Goal: Find specific page/section: Find specific page/section

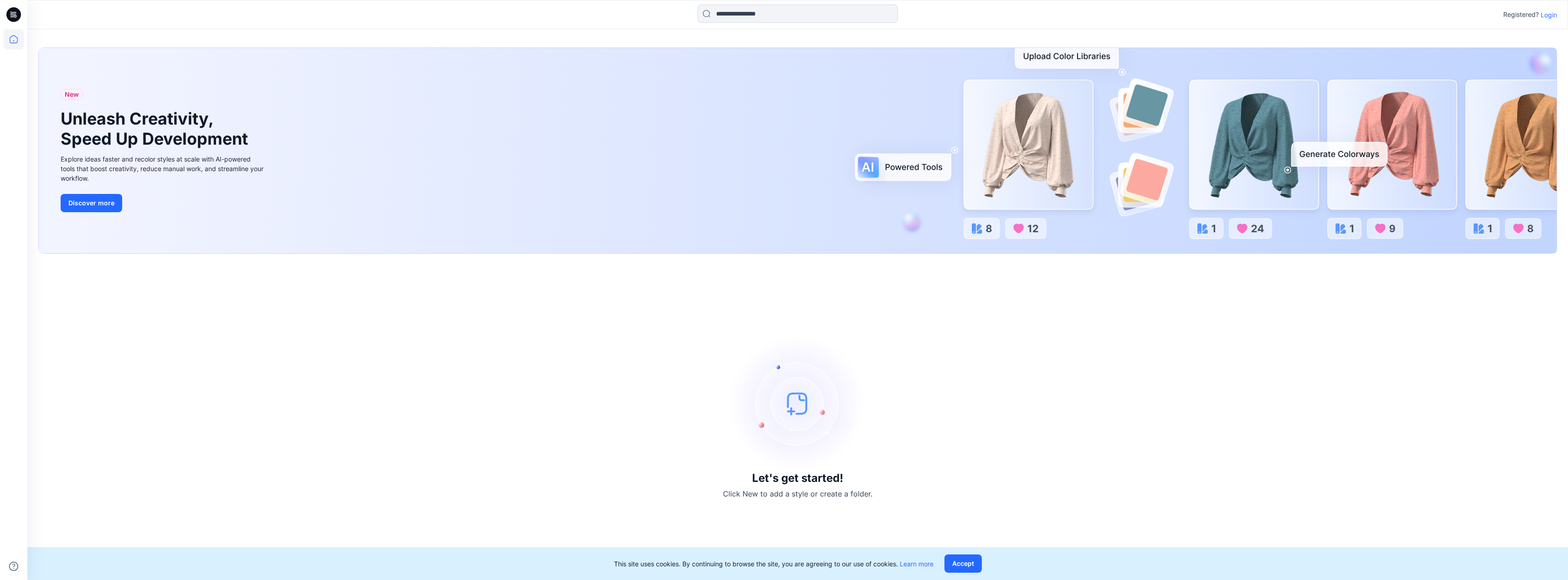
click at [1548, 19] on p "Login" at bounding box center [1549, 15] width 16 height 10
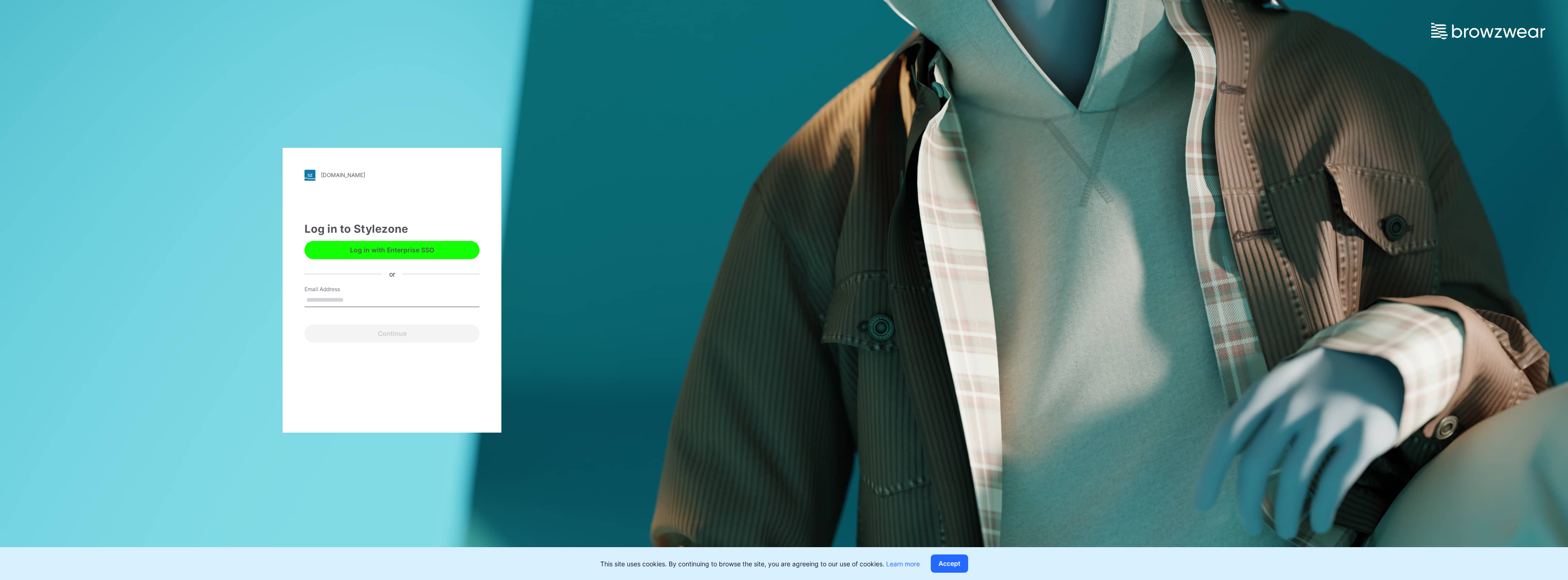
click at [353, 295] on input "Email Address" at bounding box center [392, 300] width 175 height 14
type input "**********"
click at [388, 332] on button "Continue" at bounding box center [392, 333] width 175 height 18
click at [400, 333] on button "Continue" at bounding box center [392, 333] width 175 height 18
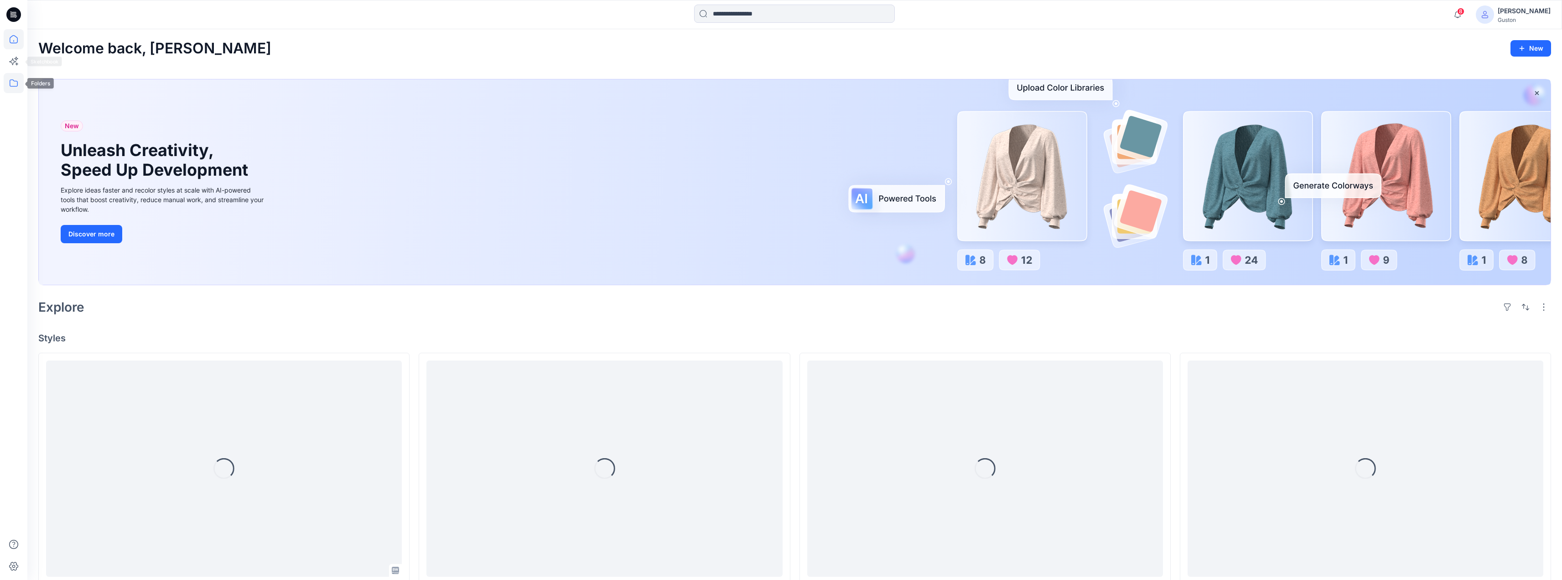
click at [12, 81] on icon at bounding box center [14, 83] width 20 height 20
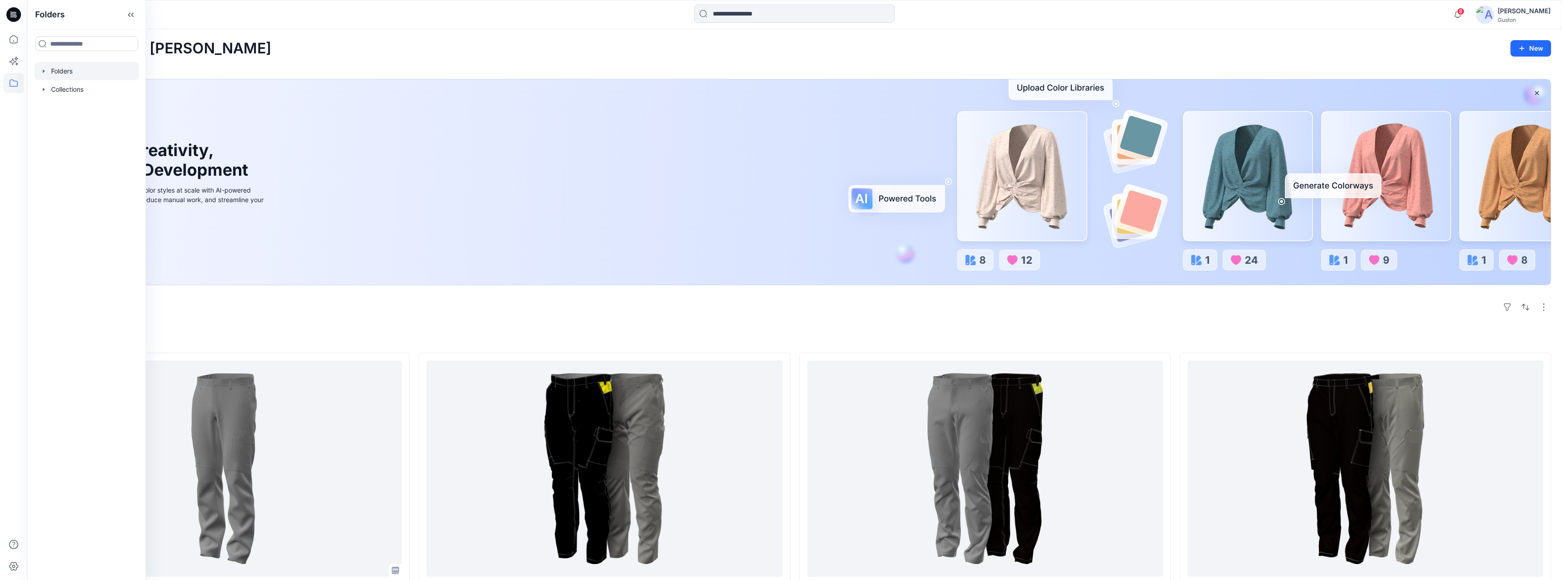
click at [76, 72] on div at bounding box center [87, 71] width 104 height 18
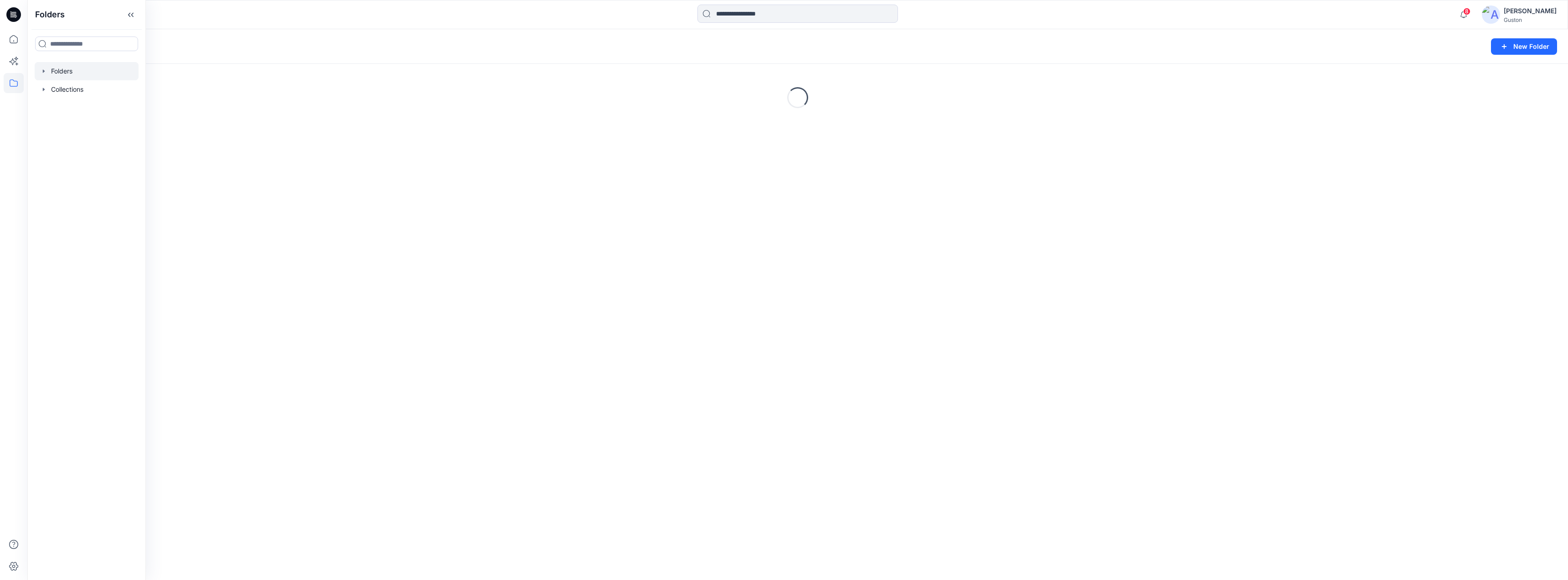
click at [46, 71] on icon "button" at bounding box center [43, 71] width 7 height 7
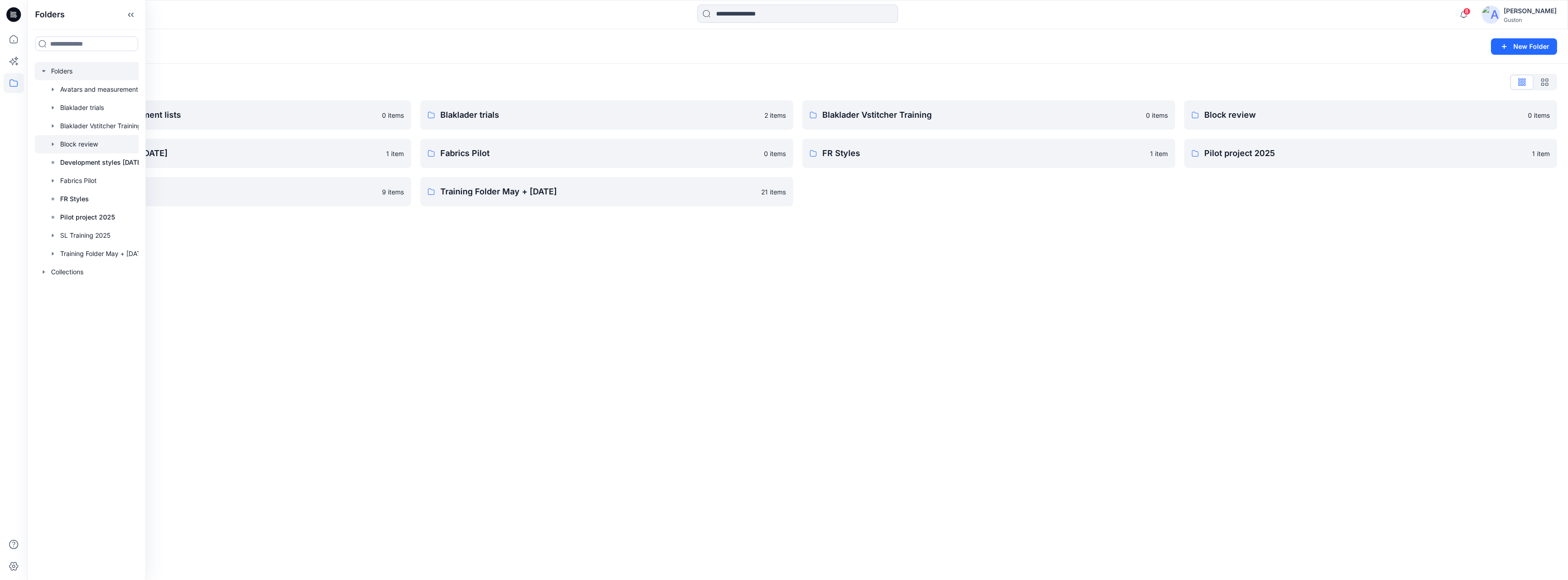
click at [57, 144] on div at bounding box center [96, 144] width 122 height 18
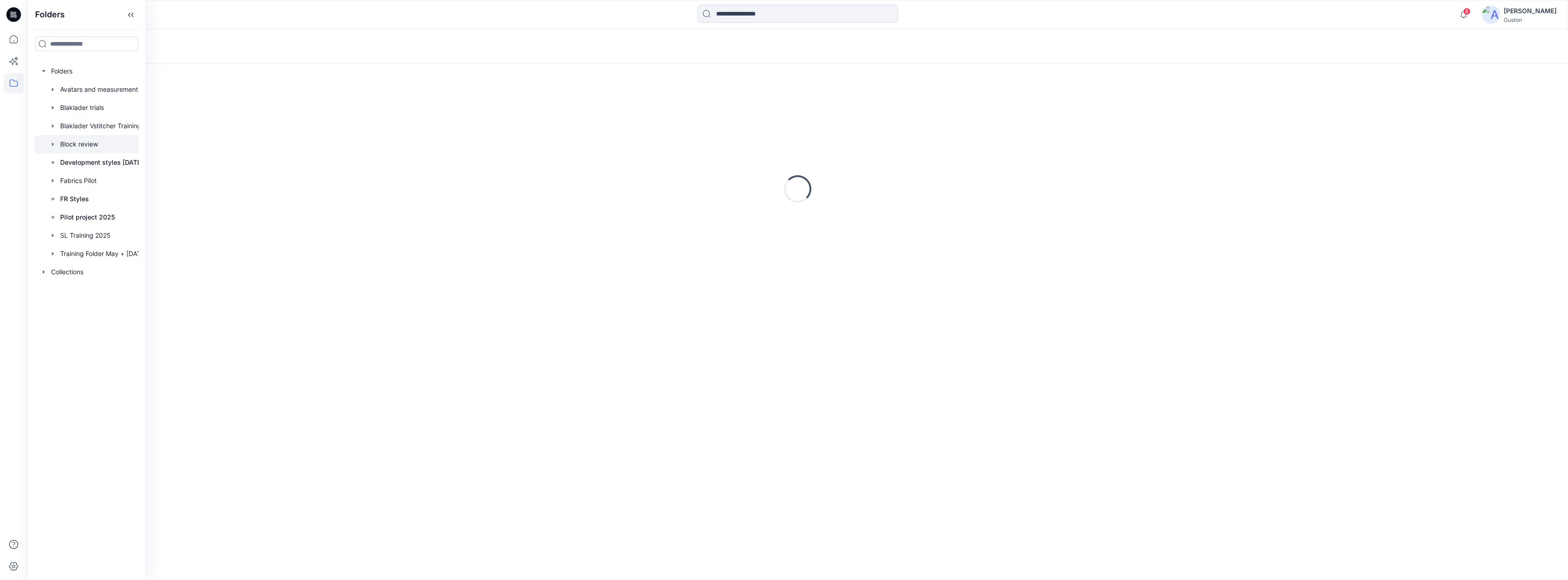
click at [53, 142] on icon "button" at bounding box center [52, 143] width 7 height 7
click at [90, 145] on div at bounding box center [96, 144] width 122 height 18
click at [231, 120] on p "Block review Board" at bounding box center [217, 116] width 318 height 13
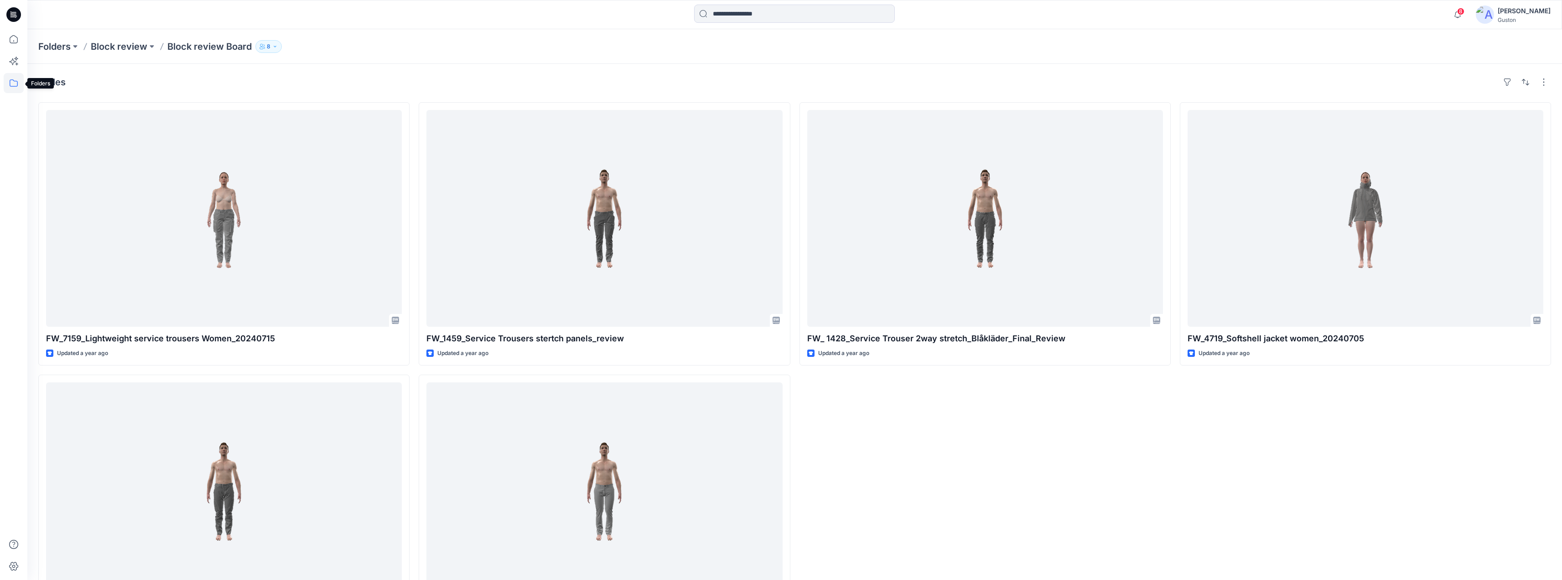
click at [16, 83] on icon at bounding box center [14, 83] width 20 height 20
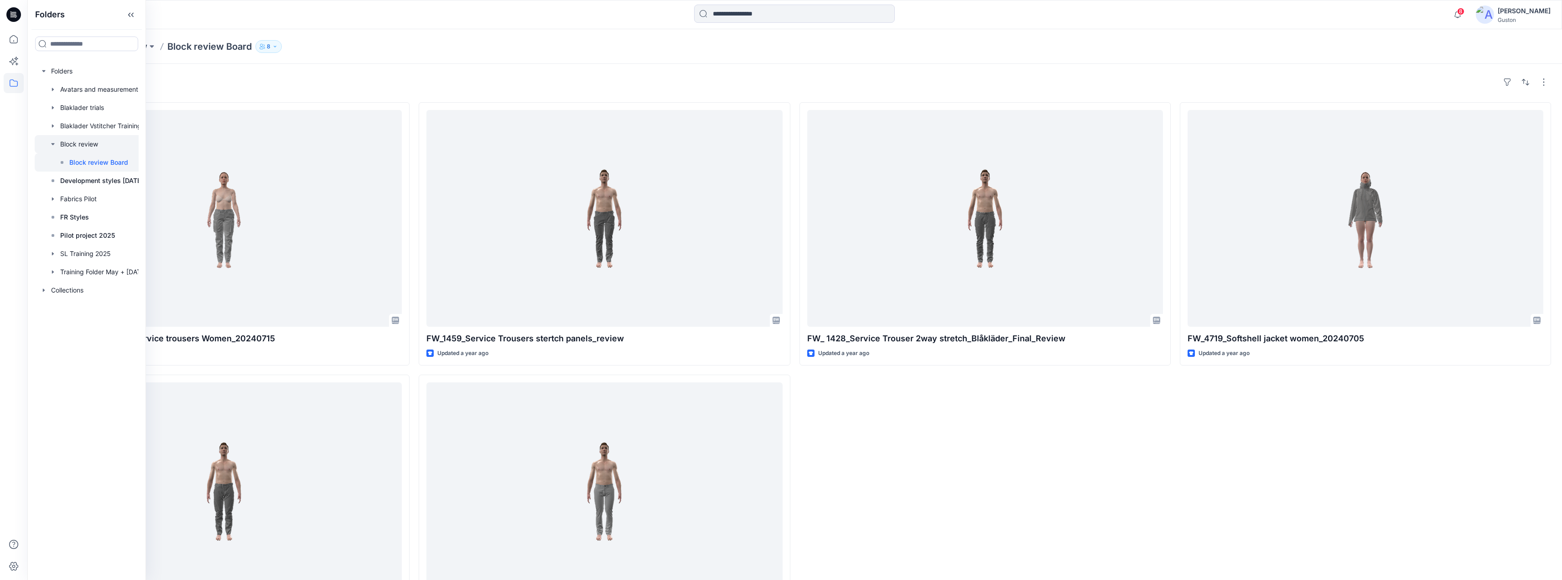
click at [52, 146] on icon "button" at bounding box center [52, 143] width 7 height 7
click at [52, 254] on icon "button" at bounding box center [53, 253] width 2 height 3
click at [85, 288] on p "Mock Block" at bounding box center [87, 290] width 36 height 11
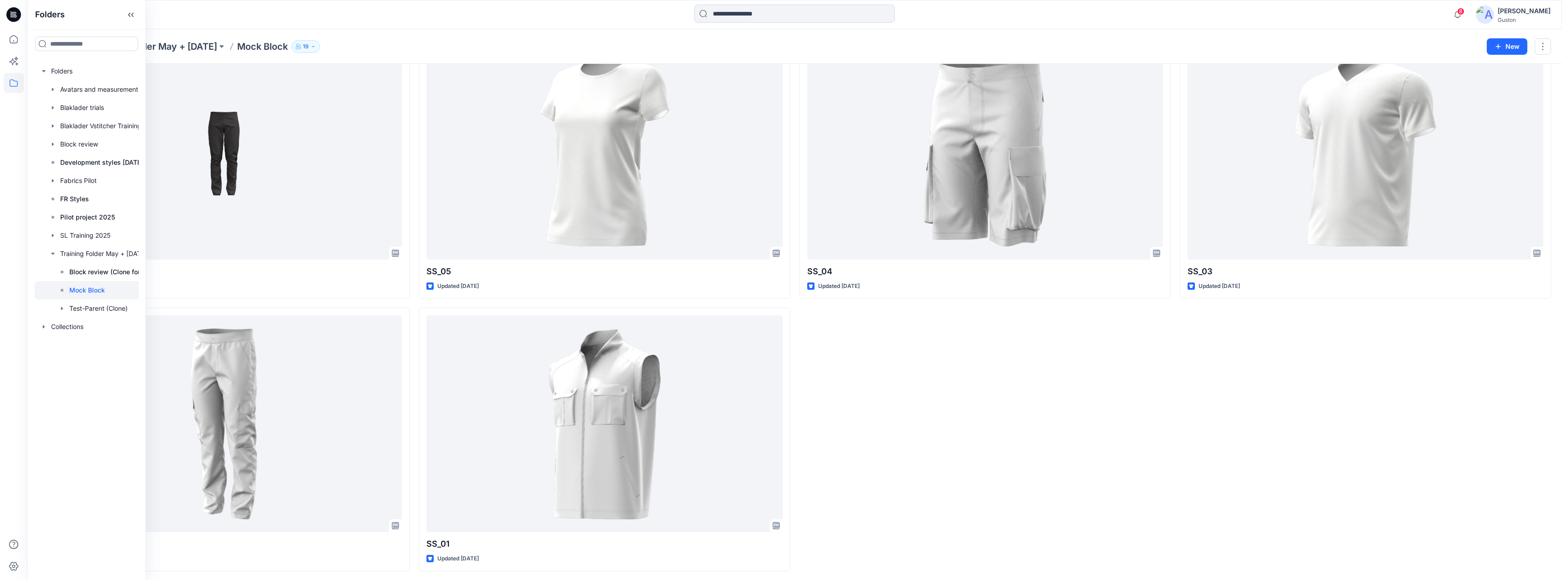
scroll to position [69, 0]
click at [99, 457] on div "Folders Folders Avatars and measurement lists Blaklader trials Blaklader Vstitc…" at bounding box center [86, 290] width 119 height 580
click at [134, 10] on icon at bounding box center [131, 14] width 15 height 15
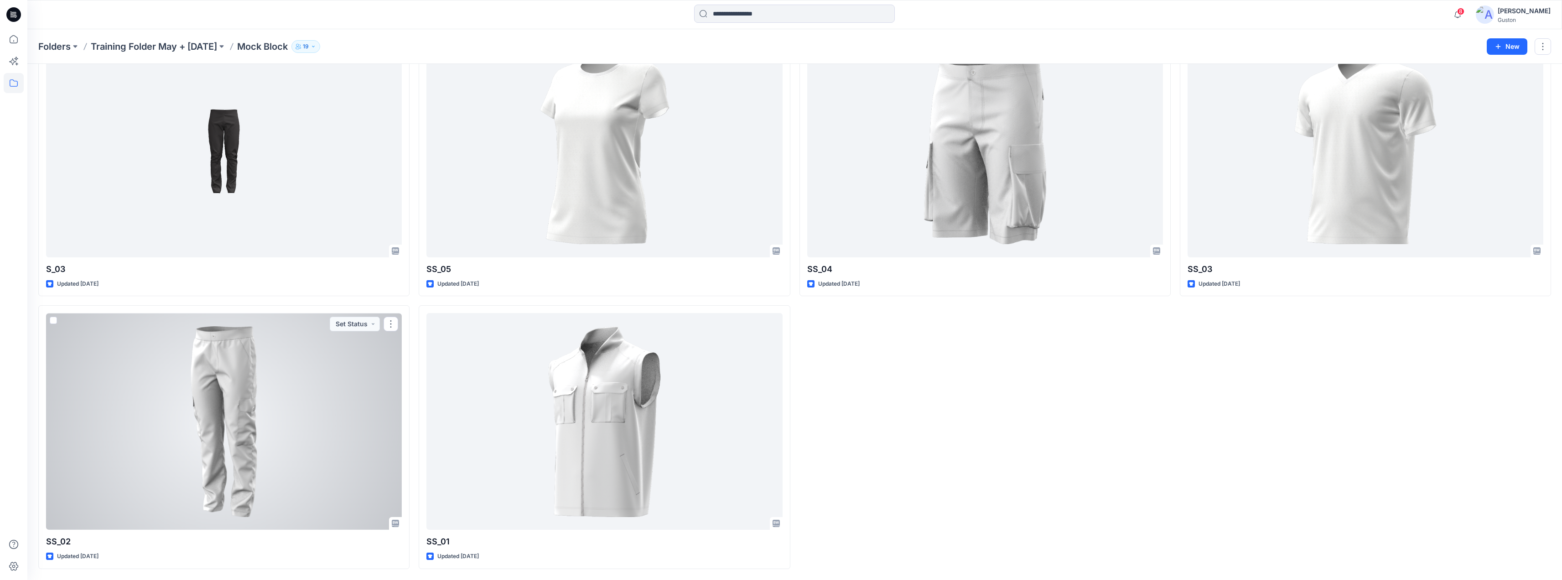
click at [232, 354] on div at bounding box center [224, 421] width 356 height 217
